Goal: Task Accomplishment & Management: Use online tool/utility

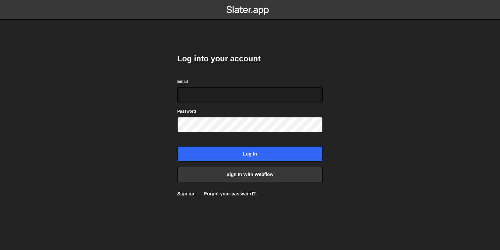
type input "[EMAIL_ADDRESS][DOMAIN_NAME]"
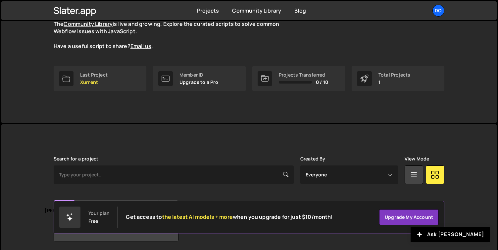
scroll to position [91, 0]
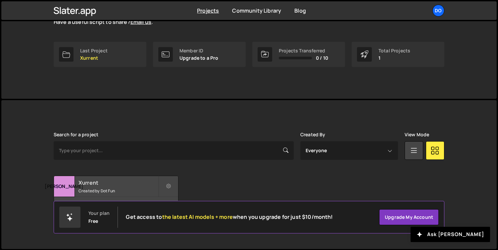
click at [122, 184] on h2 "Xurrent" at bounding box center [118, 182] width 80 height 7
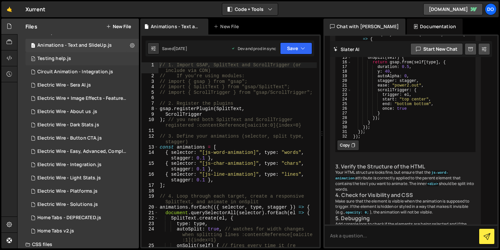
scroll to position [12, 0]
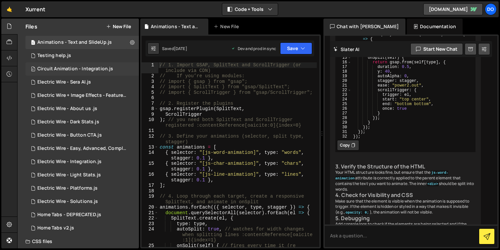
click at [88, 73] on div "0 Circuit Animation - Integration.js 0" at bounding box center [81, 68] width 113 height 13
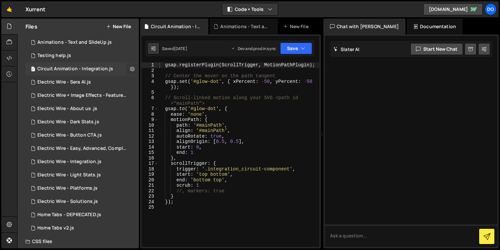
click at [130, 69] on icon at bounding box center [132, 69] width 5 height 6
type input "Circuit Animation - Integration"
radio input "true"
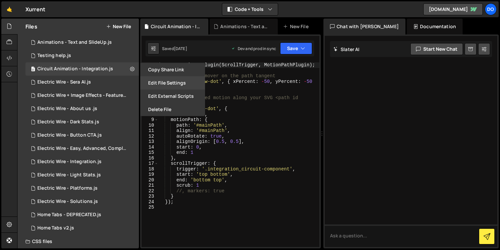
click at [170, 85] on button "Edit File Settings" at bounding box center [172, 82] width 65 height 13
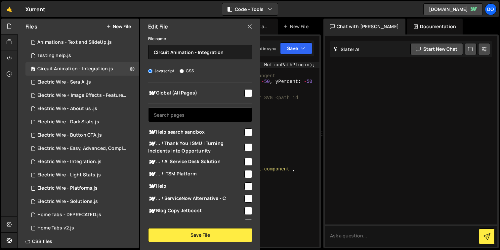
scroll to position [14, 0]
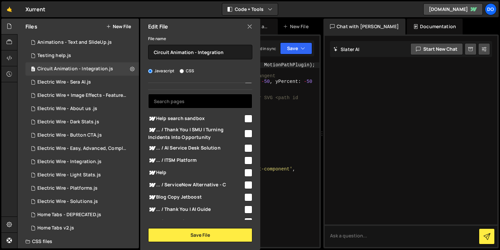
click at [197, 103] on input "text" at bounding box center [200, 101] width 104 height 15
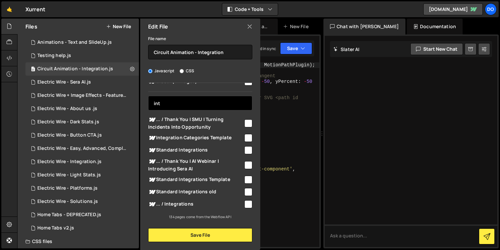
scroll to position [0, 0]
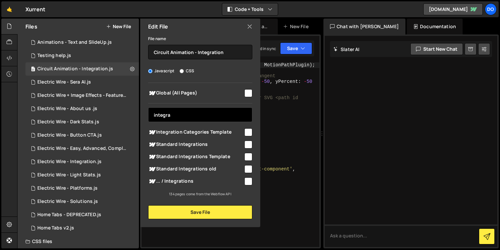
type input "integra"
click at [244, 143] on div at bounding box center [248, 143] width 9 height 9
click at [248, 143] on input "checkbox" at bounding box center [249, 144] width 8 height 8
checkbox input "true"
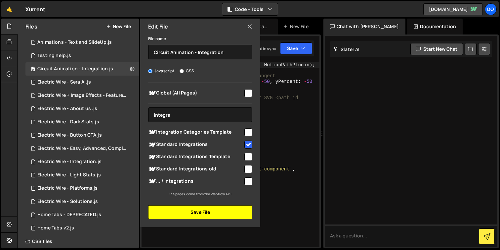
click at [206, 212] on button "Save File" at bounding box center [200, 212] width 104 height 14
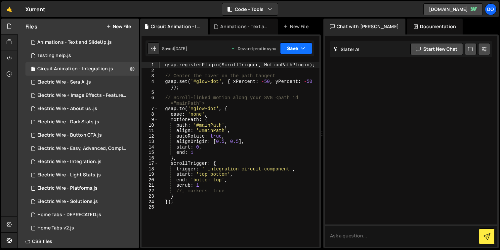
click at [291, 47] on button "Save" at bounding box center [296, 48] width 32 height 12
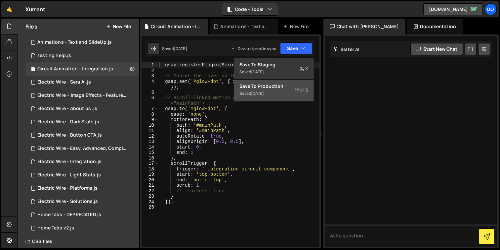
click at [279, 85] on div "Save to Production S" at bounding box center [274, 86] width 69 height 7
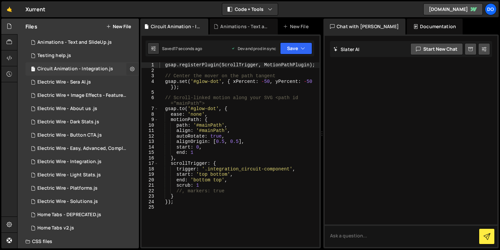
click at [130, 68] on icon at bounding box center [132, 69] width 5 height 6
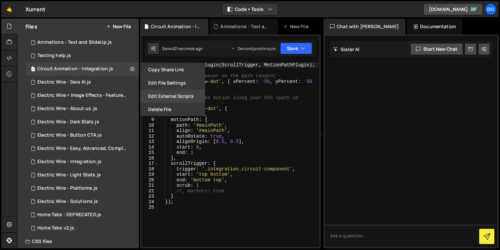
click at [169, 100] on button "Edit External Scripts" at bounding box center [172, 95] width 65 height 13
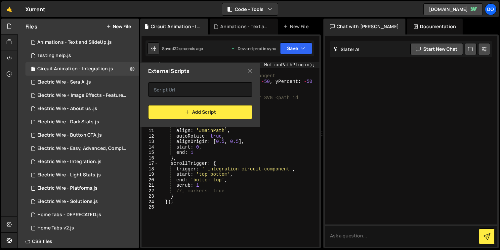
click at [250, 69] on icon at bounding box center [249, 70] width 5 height 7
checkbox input "false"
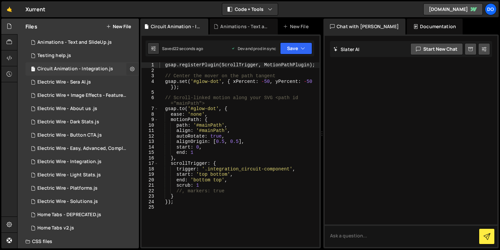
click at [126, 67] on button at bounding box center [132, 69] width 12 height 12
type input "Circuit Animation - Integration"
radio input "true"
checkbox input "true"
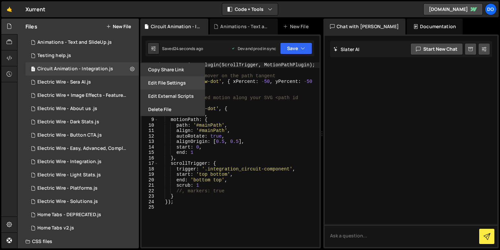
click at [170, 84] on button "Edit File Settings" at bounding box center [172, 82] width 65 height 13
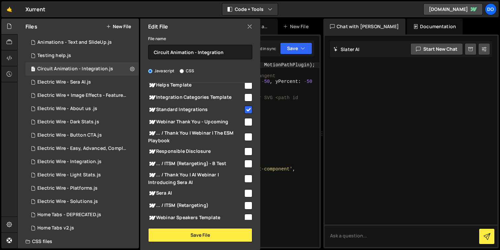
scroll to position [148, 0]
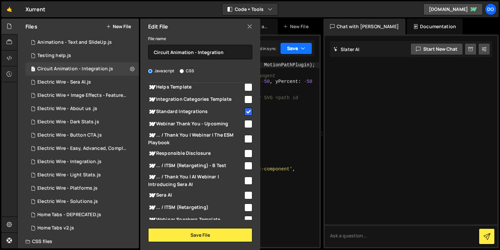
click at [308, 46] on button "Save" at bounding box center [296, 48] width 32 height 12
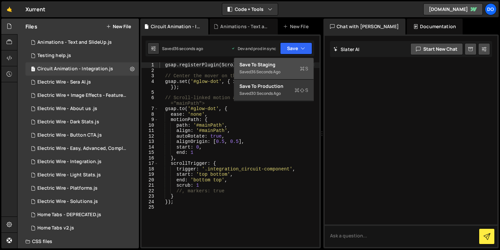
click at [273, 62] on div "Save to Staging S" at bounding box center [274, 64] width 69 height 7
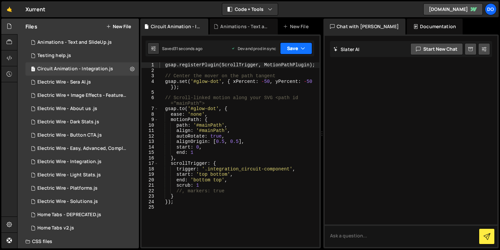
click at [303, 42] on button "Save" at bounding box center [296, 48] width 32 height 12
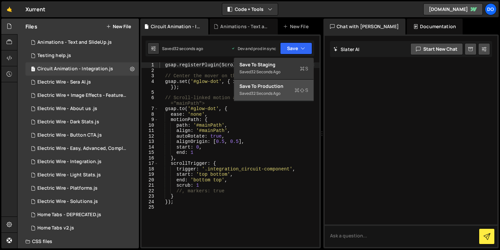
click at [278, 91] on div "32 seconds ago" at bounding box center [265, 93] width 29 height 6
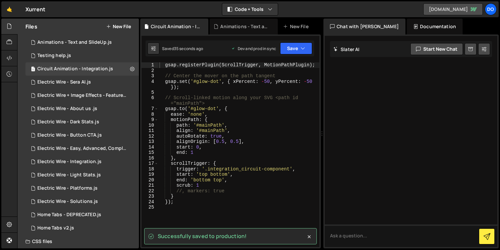
click at [447, 7] on link "[DOMAIN_NAME]" at bounding box center [454, 9] width 60 height 12
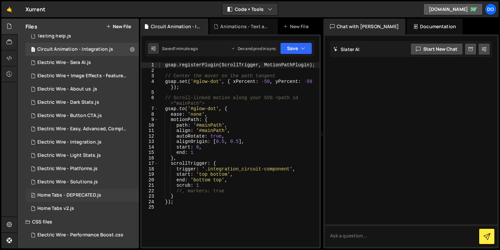
scroll to position [0, 0]
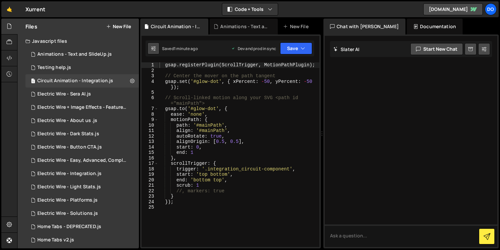
click at [151, 53] on button at bounding box center [154, 48] width 12 height 12
select select "editor"
select select "ace/theme/monokai"
type input "14"
checkbox input "true"
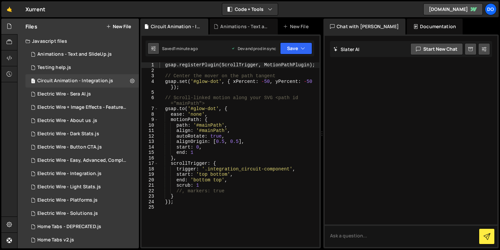
checkbox input "true"
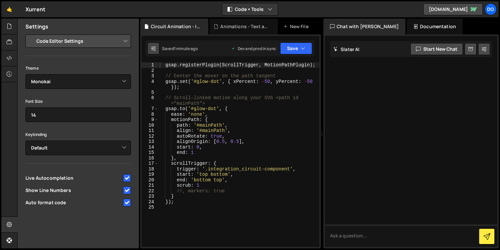
click at [151, 53] on button at bounding box center [154, 48] width 12 height 12
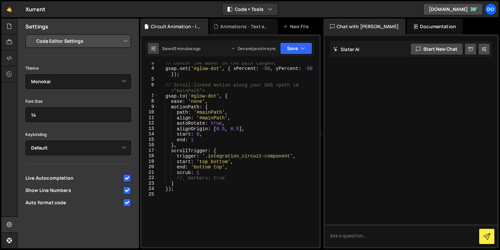
scroll to position [19, 0]
click at [3, 26] on div at bounding box center [9, 27] width 16 height 16
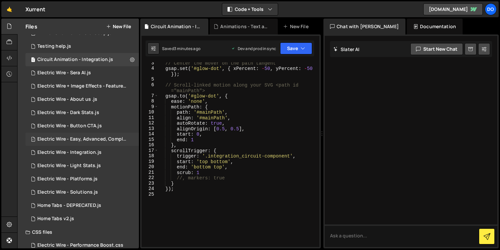
scroll to position [24, 0]
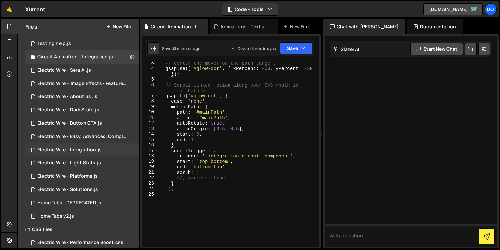
click at [100, 148] on div "Electric Wire - Integration.js" at bounding box center [69, 150] width 64 height 6
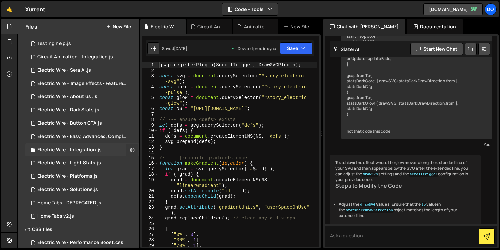
scroll to position [6217, 0]
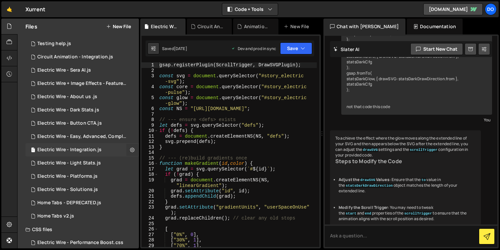
click at [130, 151] on icon at bounding box center [132, 149] width 5 height 6
type input "Electric Wire - Integration"
radio input "true"
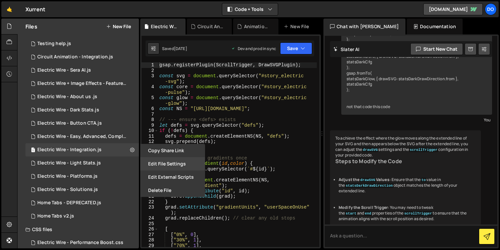
click at [172, 165] on button "Edit File Settings" at bounding box center [172, 163] width 65 height 13
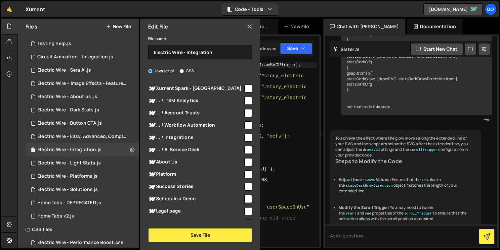
scroll to position [1574, 0]
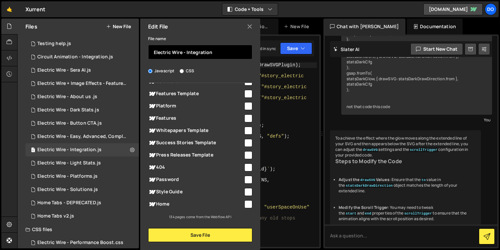
click at [199, 53] on input "Electric Wire - Integration" at bounding box center [200, 52] width 104 height 15
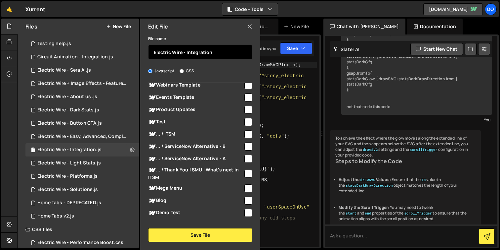
scroll to position [0, 0]
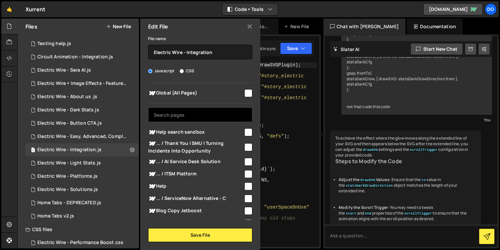
click at [190, 114] on input "text" at bounding box center [200, 114] width 104 height 15
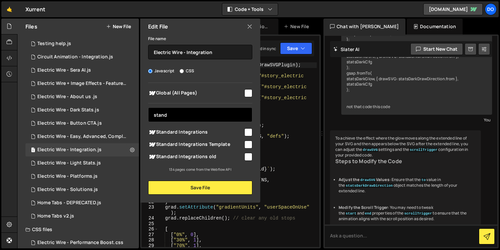
type input "stand"
click at [245, 130] on input "checkbox" at bounding box center [249, 132] width 8 height 8
checkbox input "true"
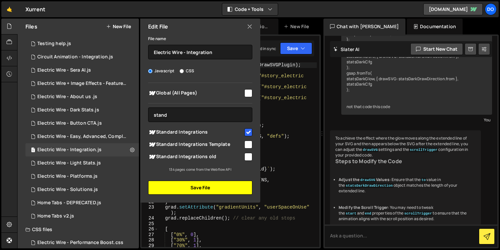
click at [207, 188] on button "Save File" at bounding box center [200, 187] width 104 height 14
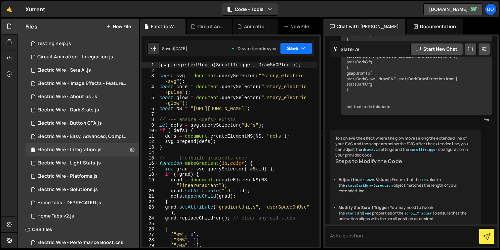
click at [303, 48] on icon "button" at bounding box center [303, 48] width 5 height 7
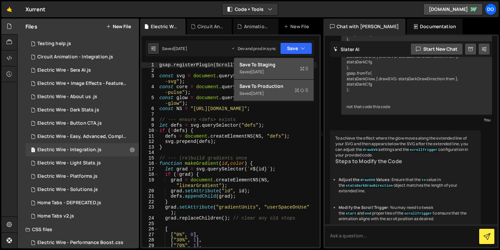
click at [281, 72] on div "Saved [DATE]" at bounding box center [274, 72] width 69 height 8
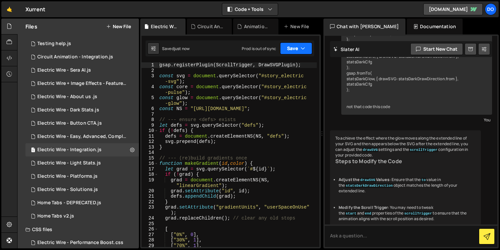
click at [295, 50] on button "Save" at bounding box center [296, 48] width 32 height 12
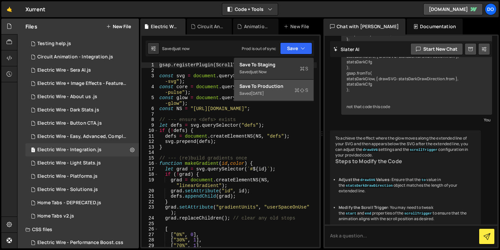
click at [291, 90] on div "Saved [DATE]" at bounding box center [274, 93] width 69 height 8
